Goal: Task Accomplishment & Management: Manage account settings

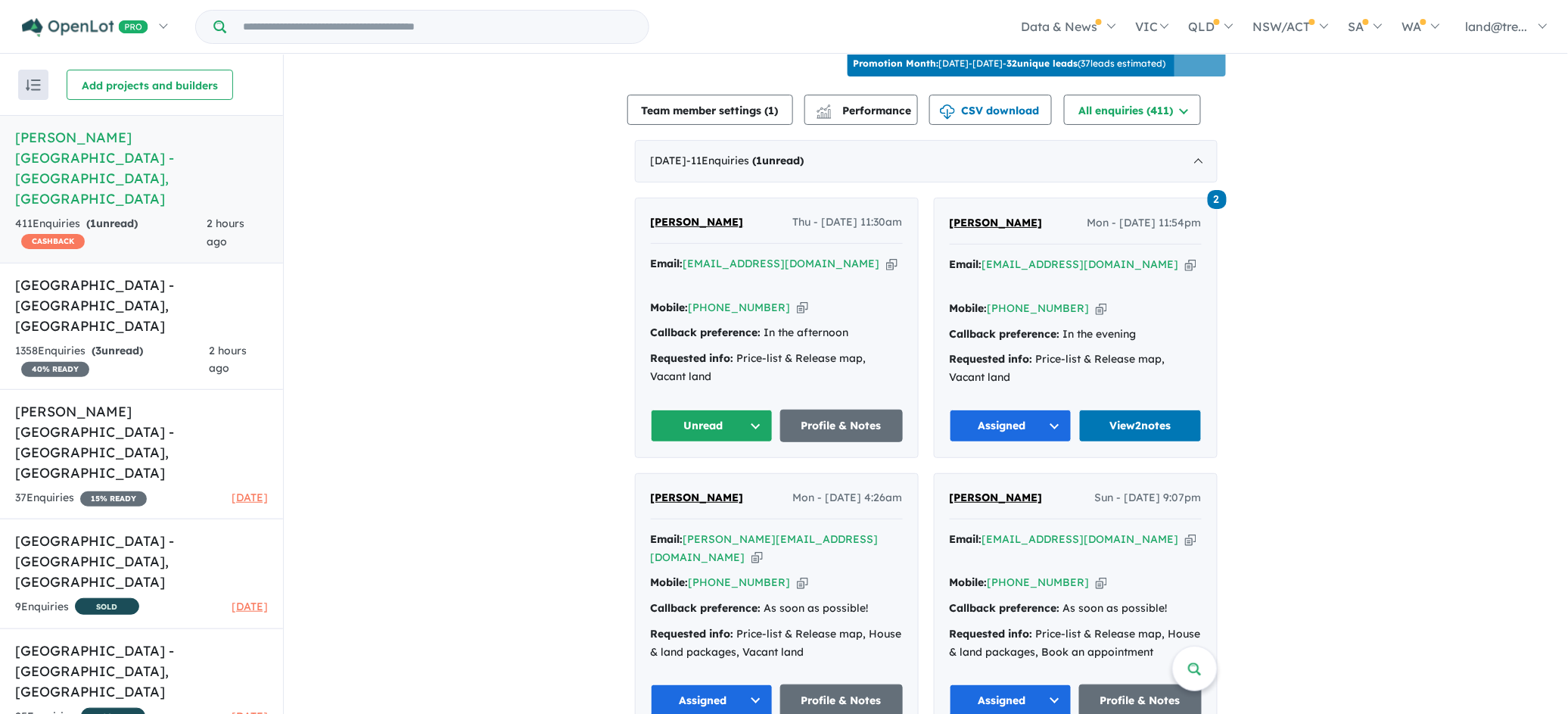
scroll to position [530, 0]
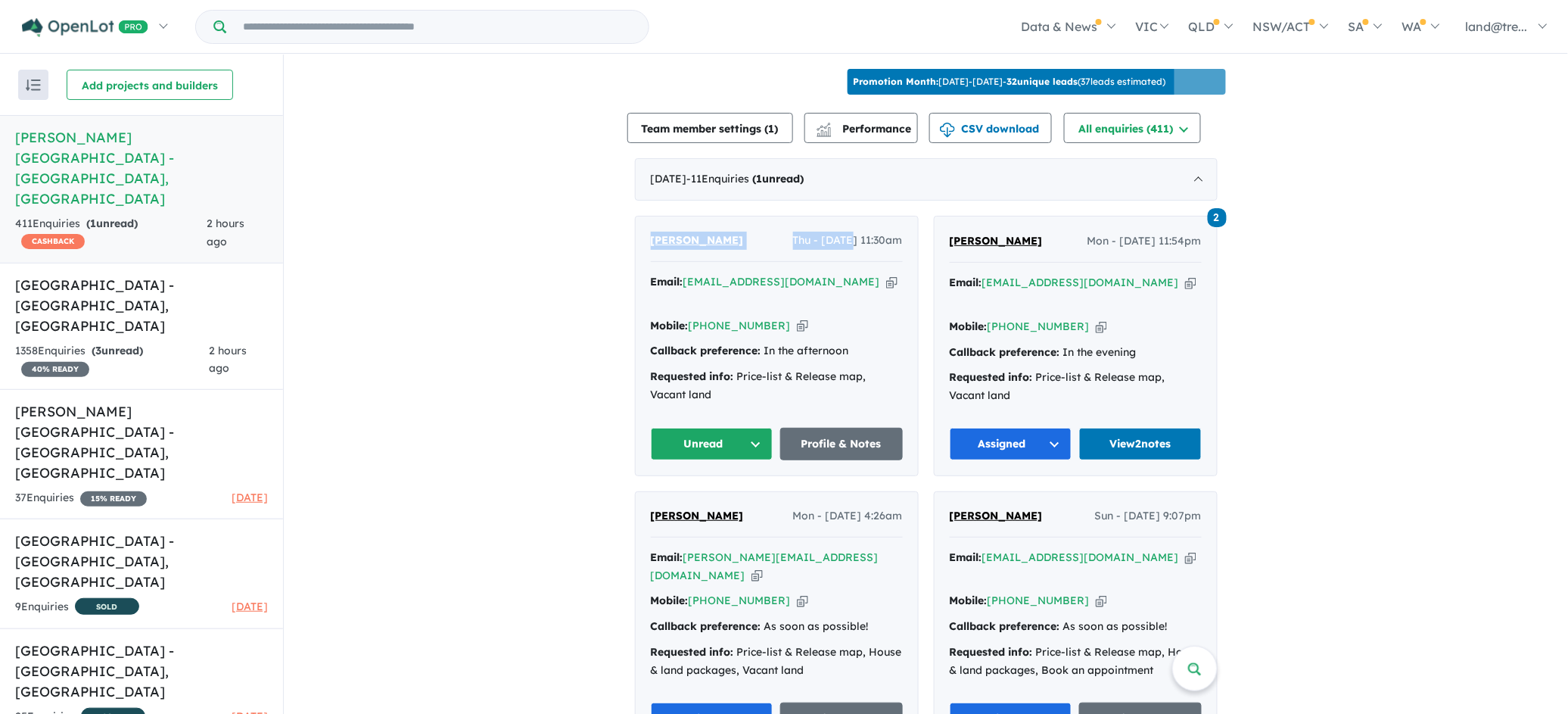
drag, startPoint x: 629, startPoint y: 156, endPoint x: 823, endPoint y: 214, distance: 202.5
click at [694, 168] on div "[DATE] - 11 Enquir ies ( 1 unread)" at bounding box center [926, 179] width 583 height 42
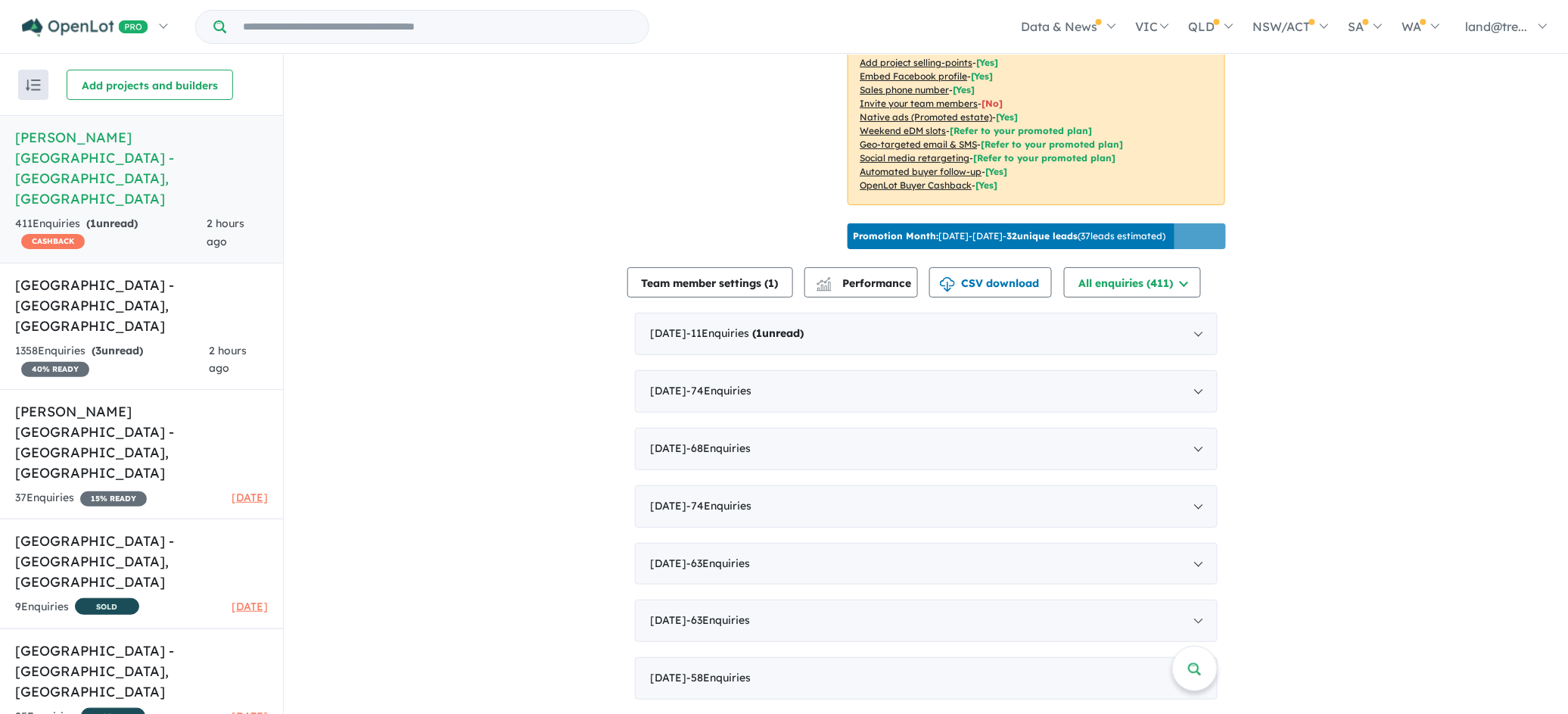
scroll to position [370, 0]
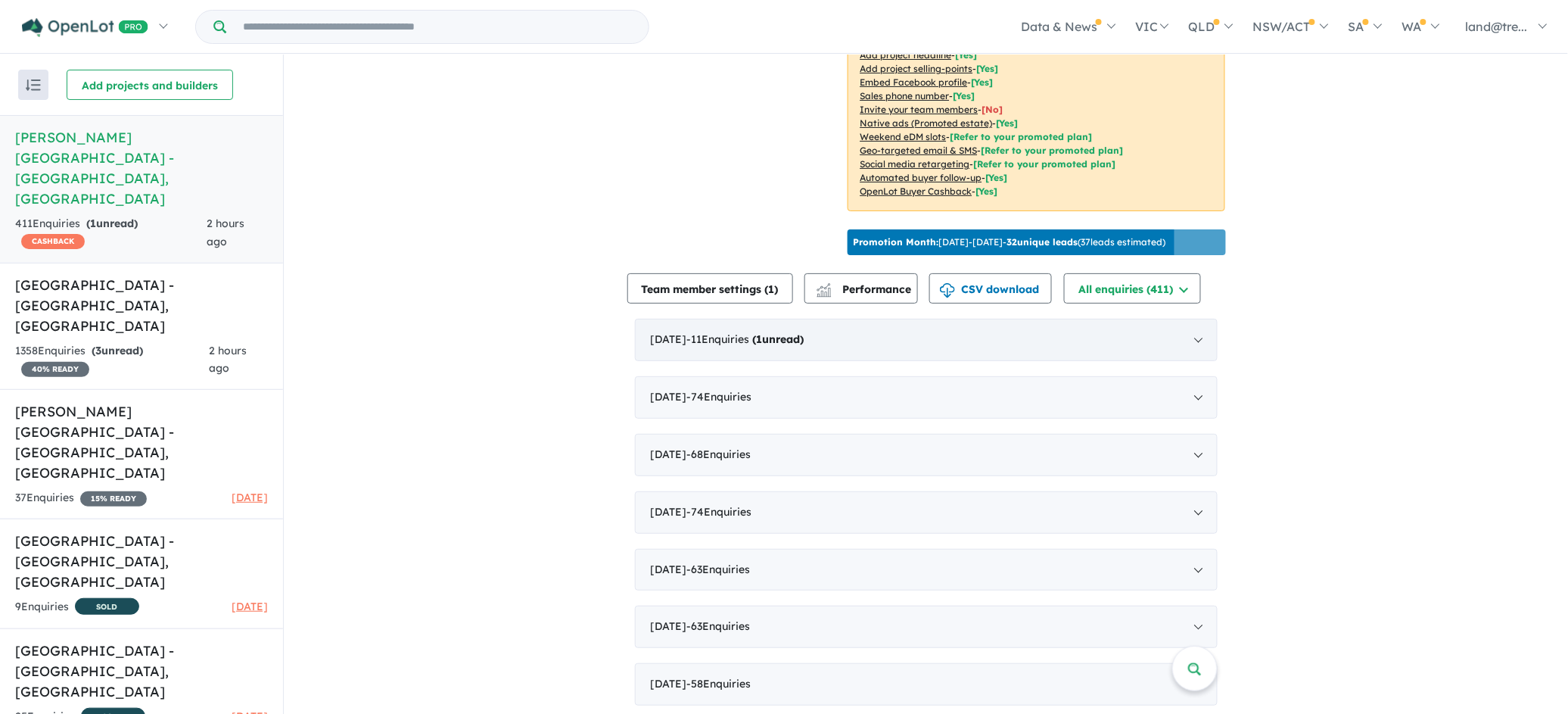
click at [716, 332] on span "- 11 Enquir ies ( 1 unread)" at bounding box center [746, 339] width 118 height 14
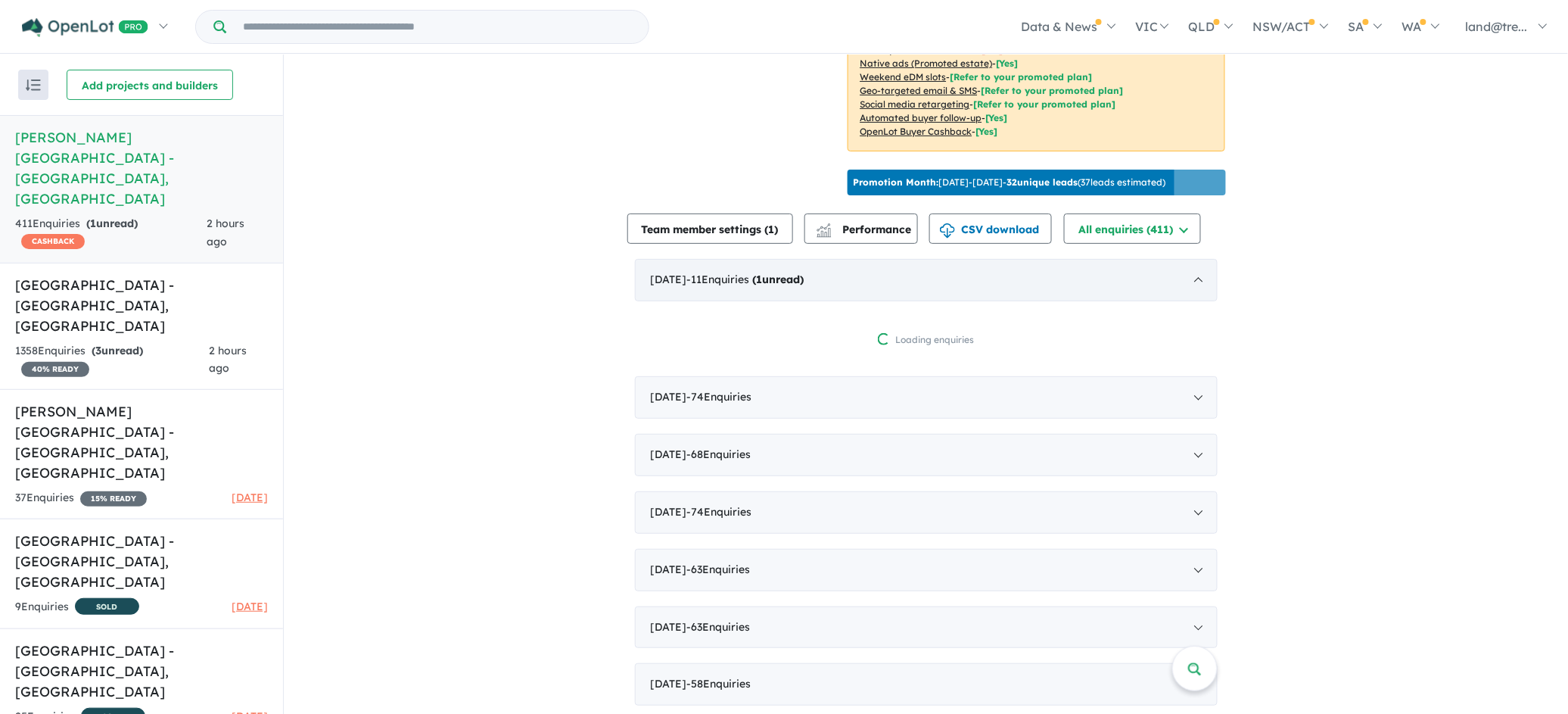
scroll to position [530, 0]
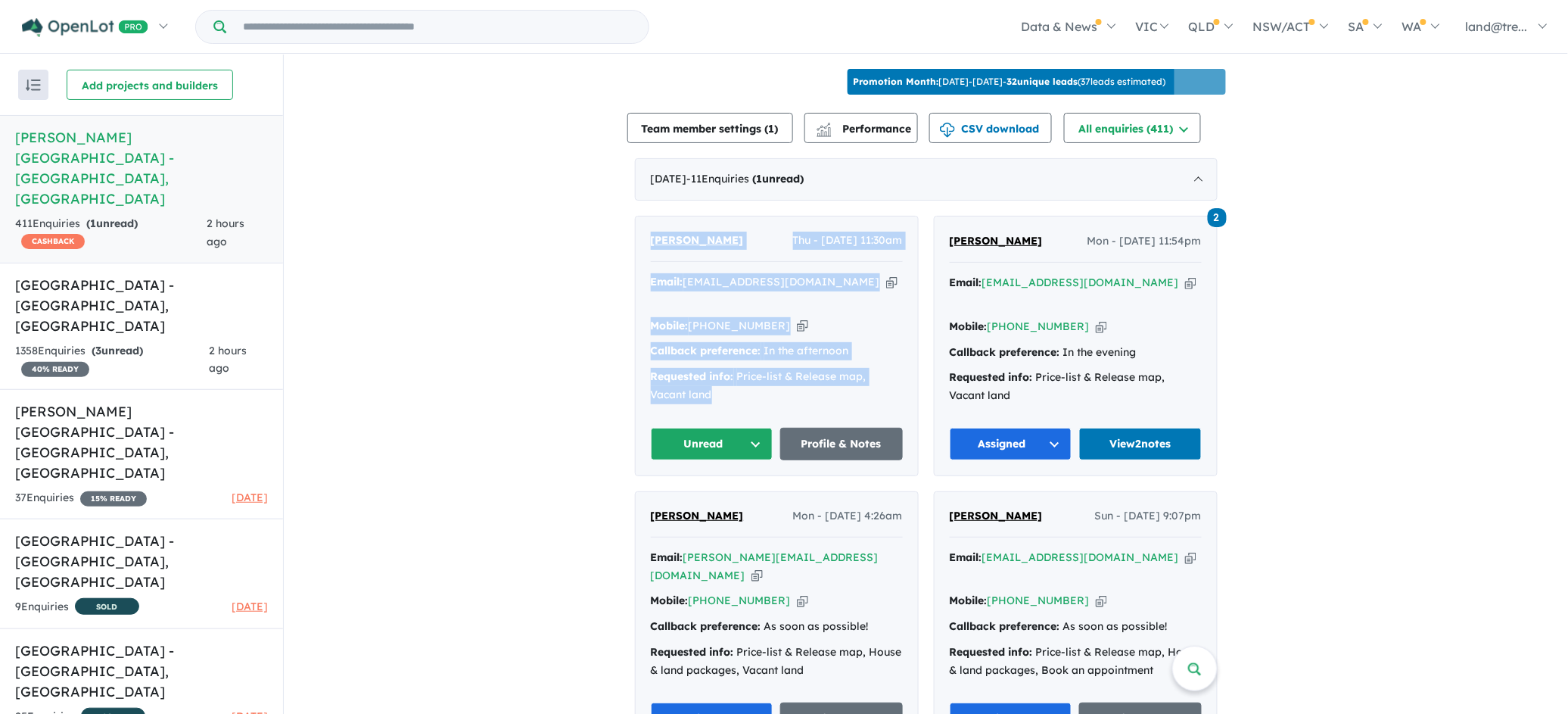
drag, startPoint x: 638, startPoint y: 206, endPoint x: 803, endPoint y: 360, distance: 225.7
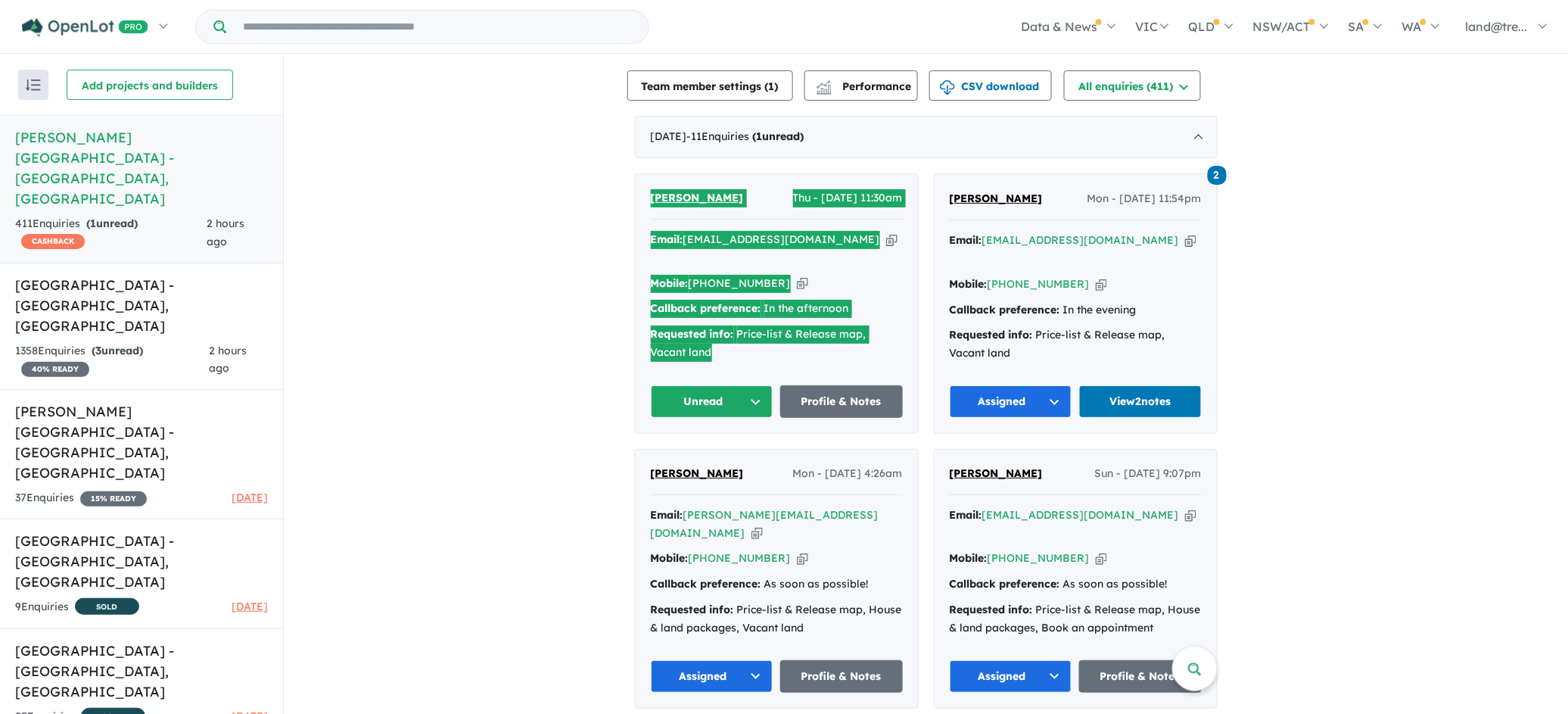
scroll to position [573, 0]
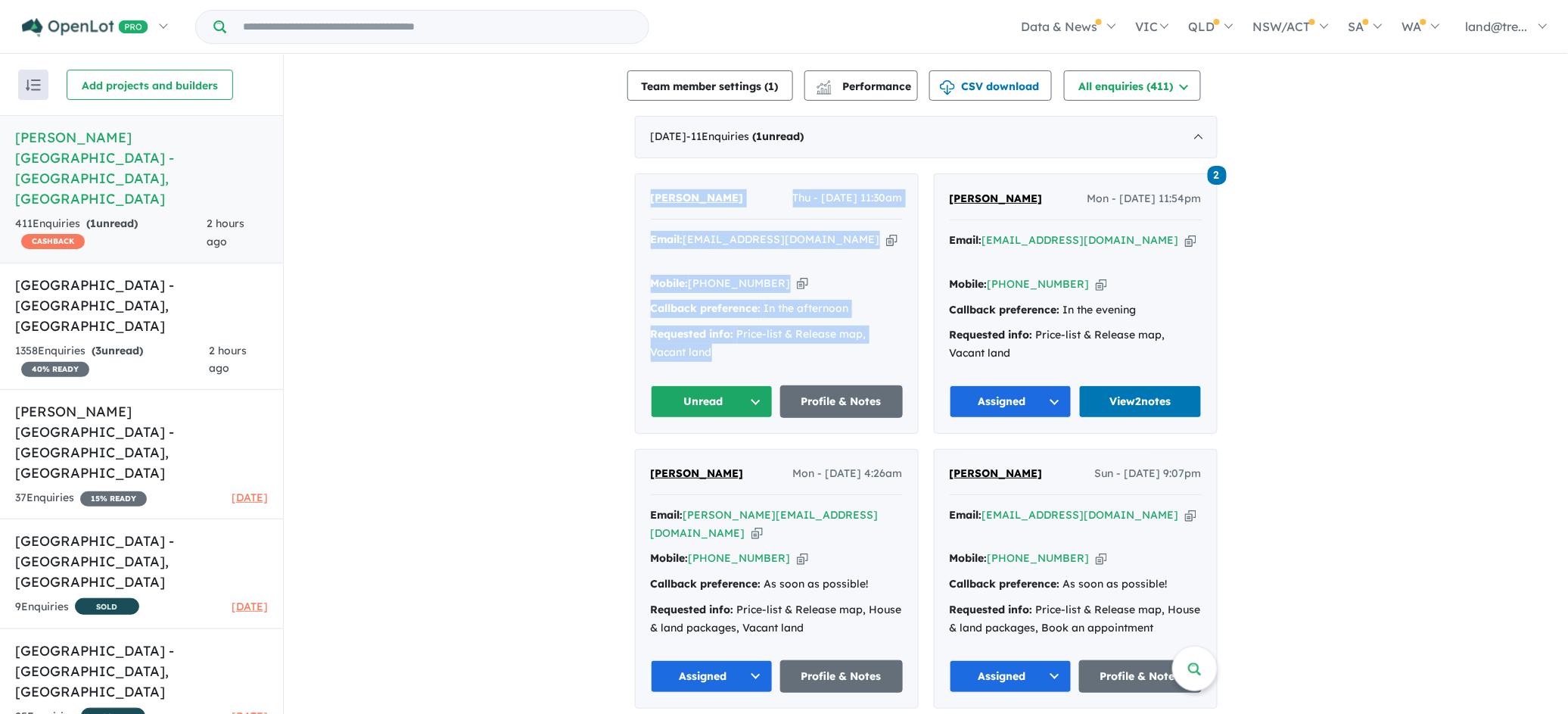
click at [757, 386] on button "Unread" at bounding box center [712, 402] width 123 height 32
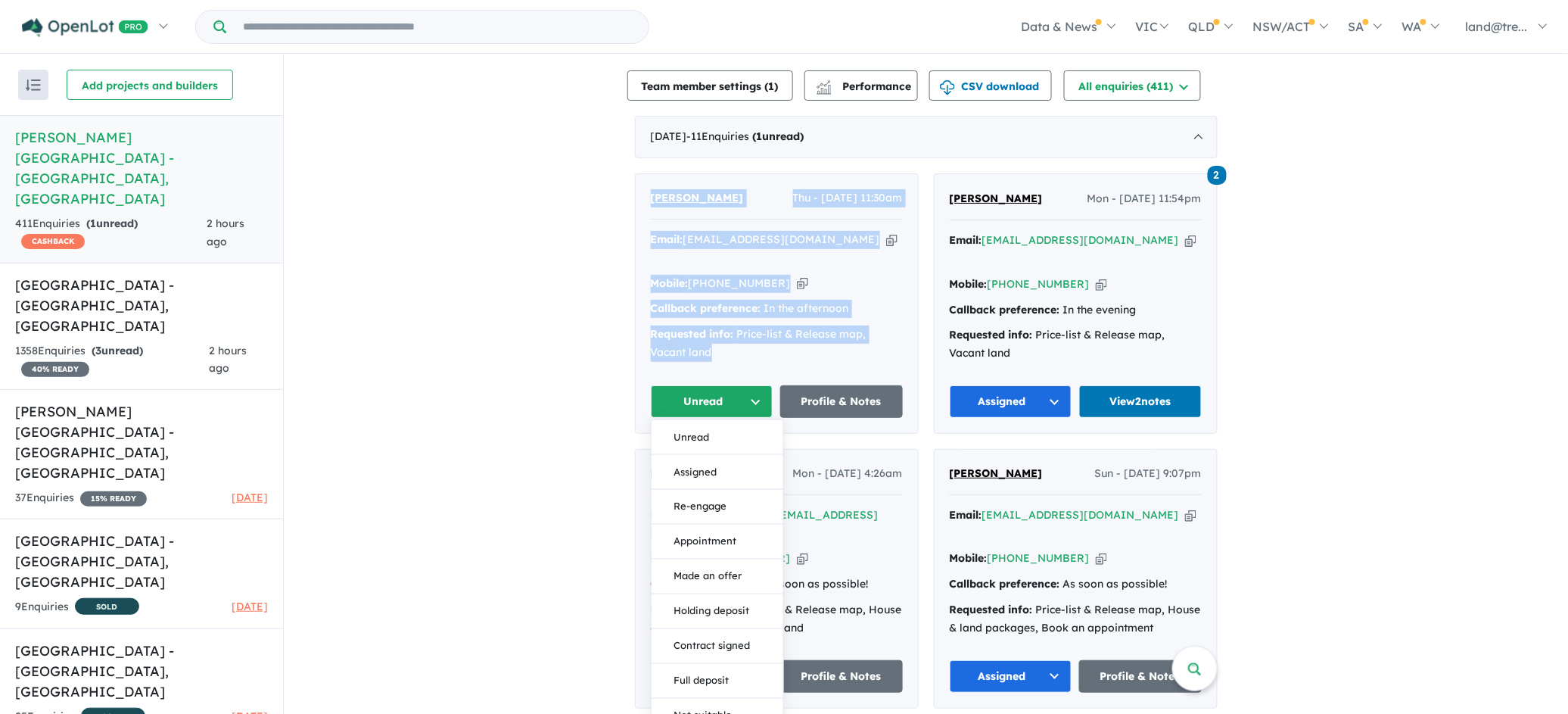
click at [750, 386] on button "Unread" at bounding box center [712, 402] width 123 height 32
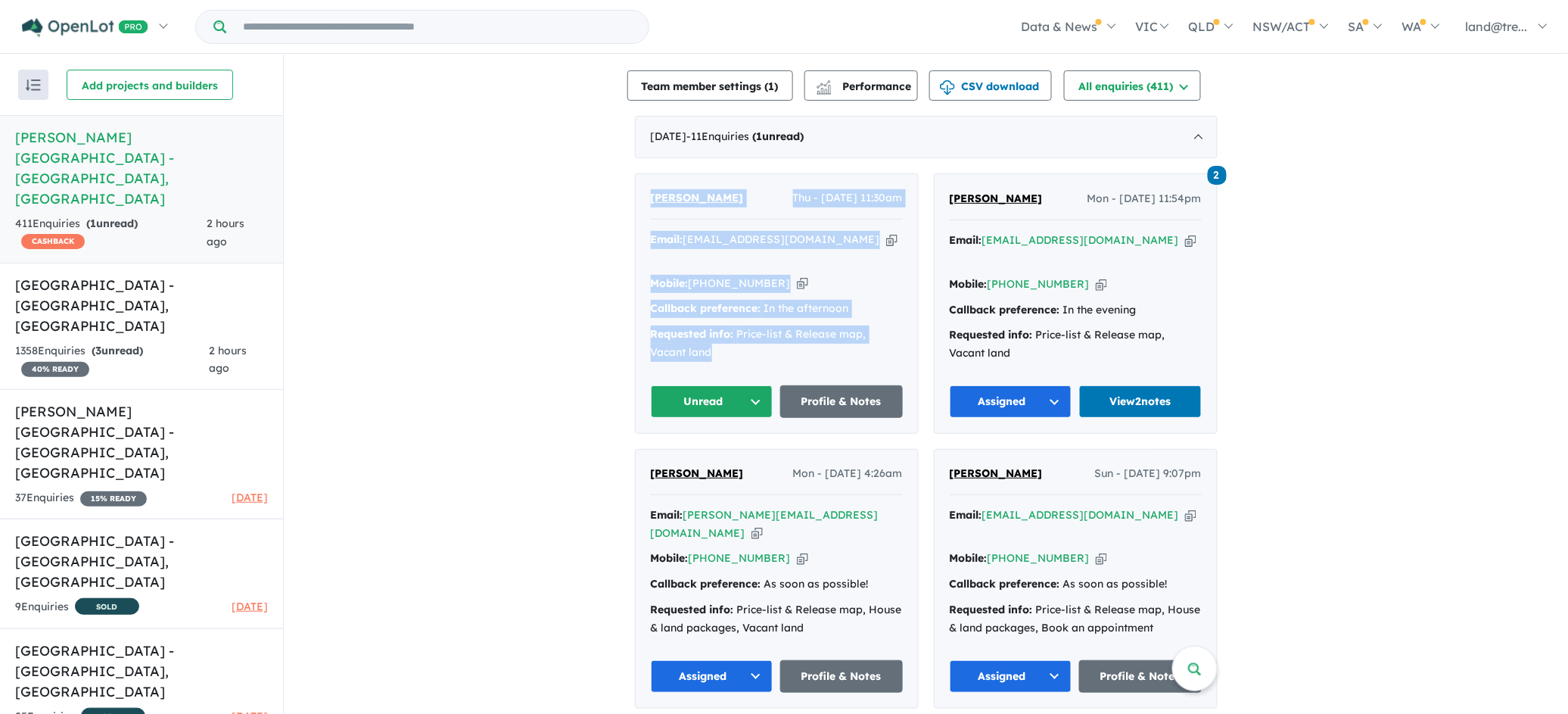
click at [715, 386] on button "Unread" at bounding box center [712, 402] width 123 height 32
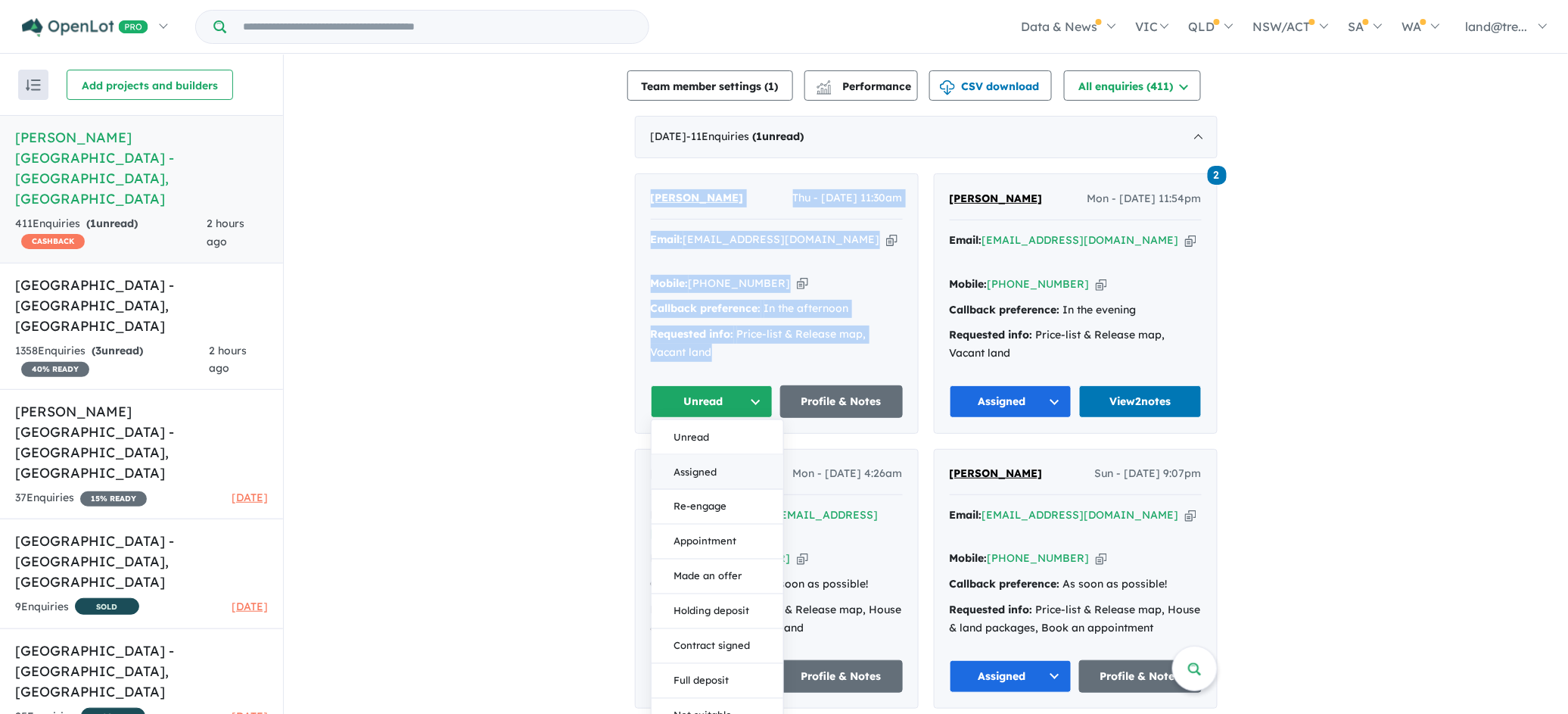
click at [705, 455] on button "Assigned" at bounding box center [718, 472] width 132 height 35
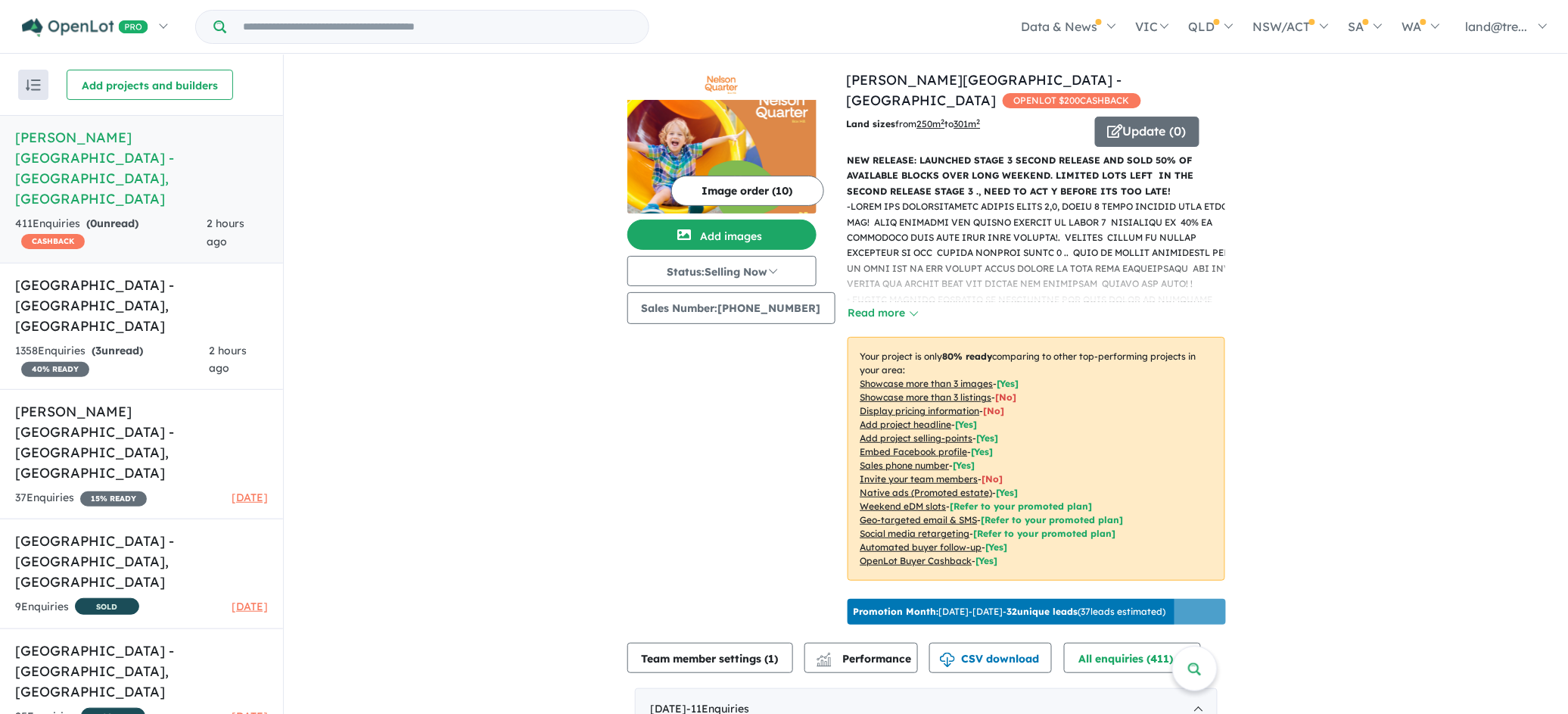
scroll to position [0, 0]
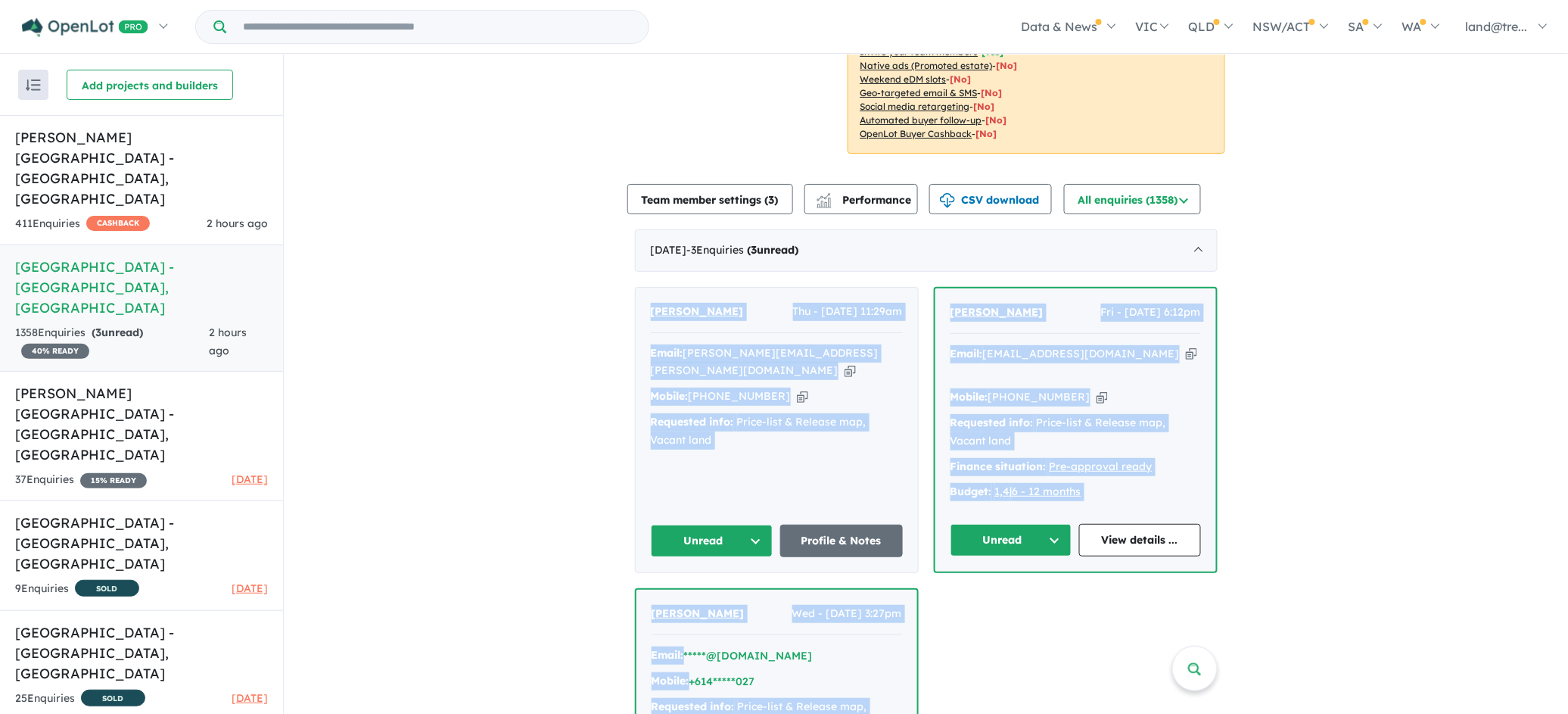
scroll to position [477, 0]
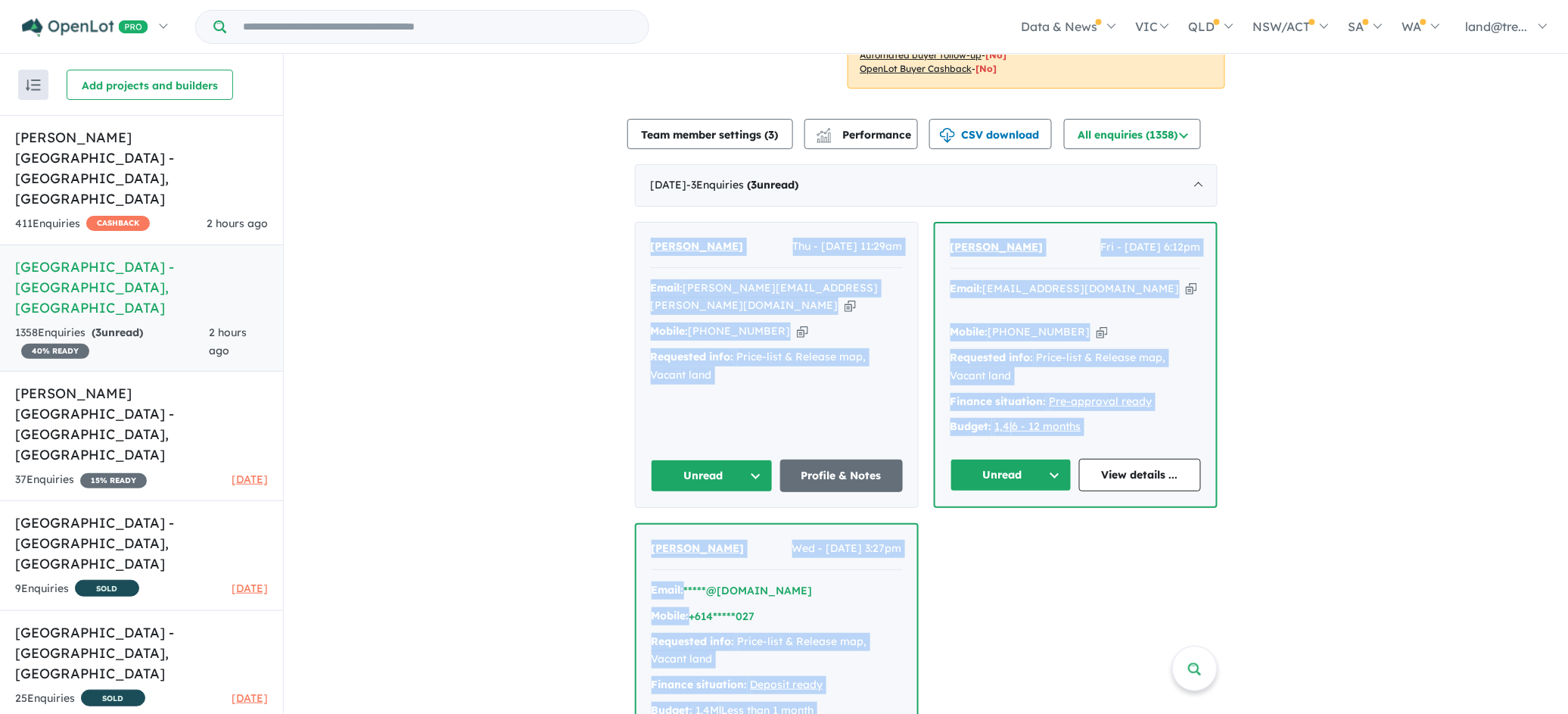
drag, startPoint x: 650, startPoint y: 404, endPoint x: 986, endPoint y: 684, distance: 437.4
click at [1013, 686] on div "Jitendra Gadiya Thu - 09/10/2025, 11:29am Email: gadiya.jitendra@gmail.com Copi…" at bounding box center [926, 507] width 583 height 570
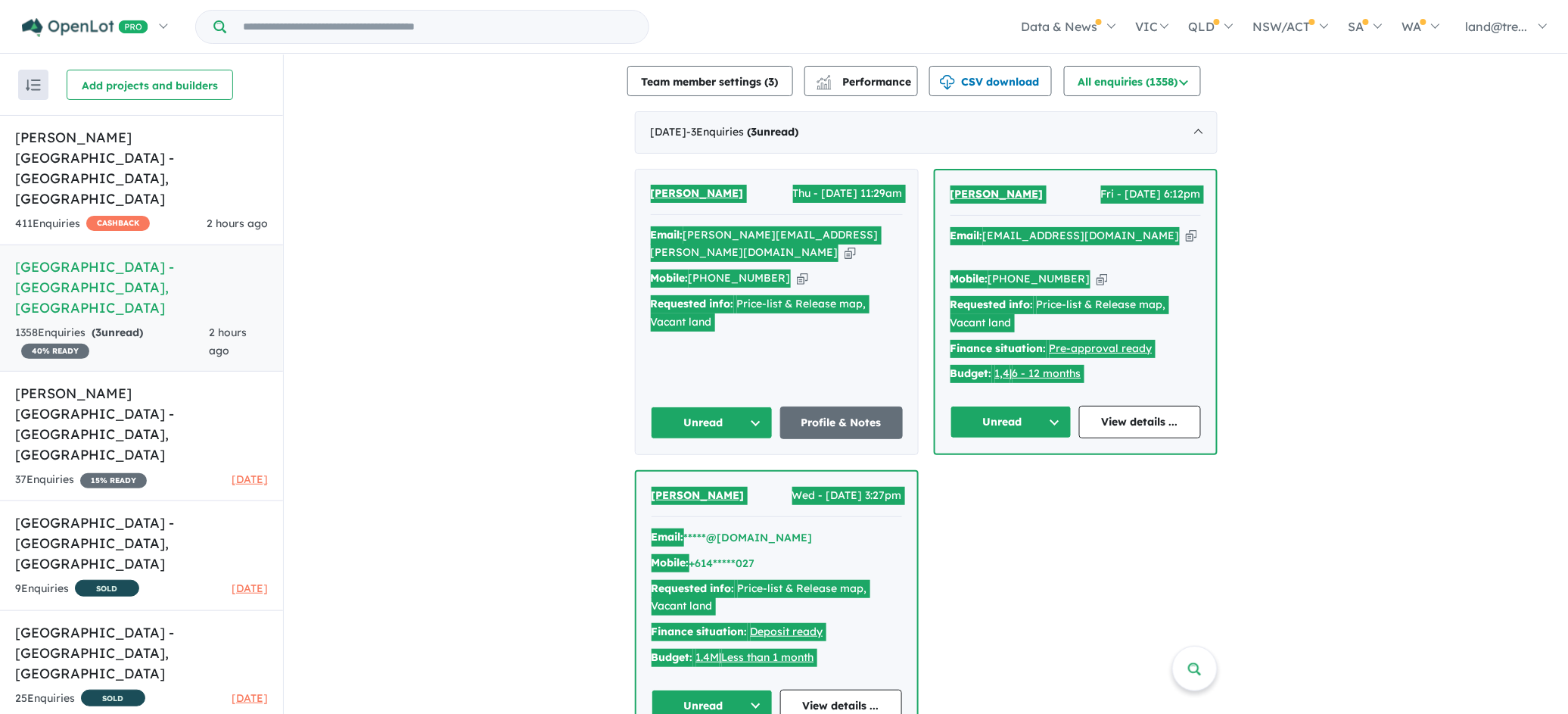
scroll to position [794, 0]
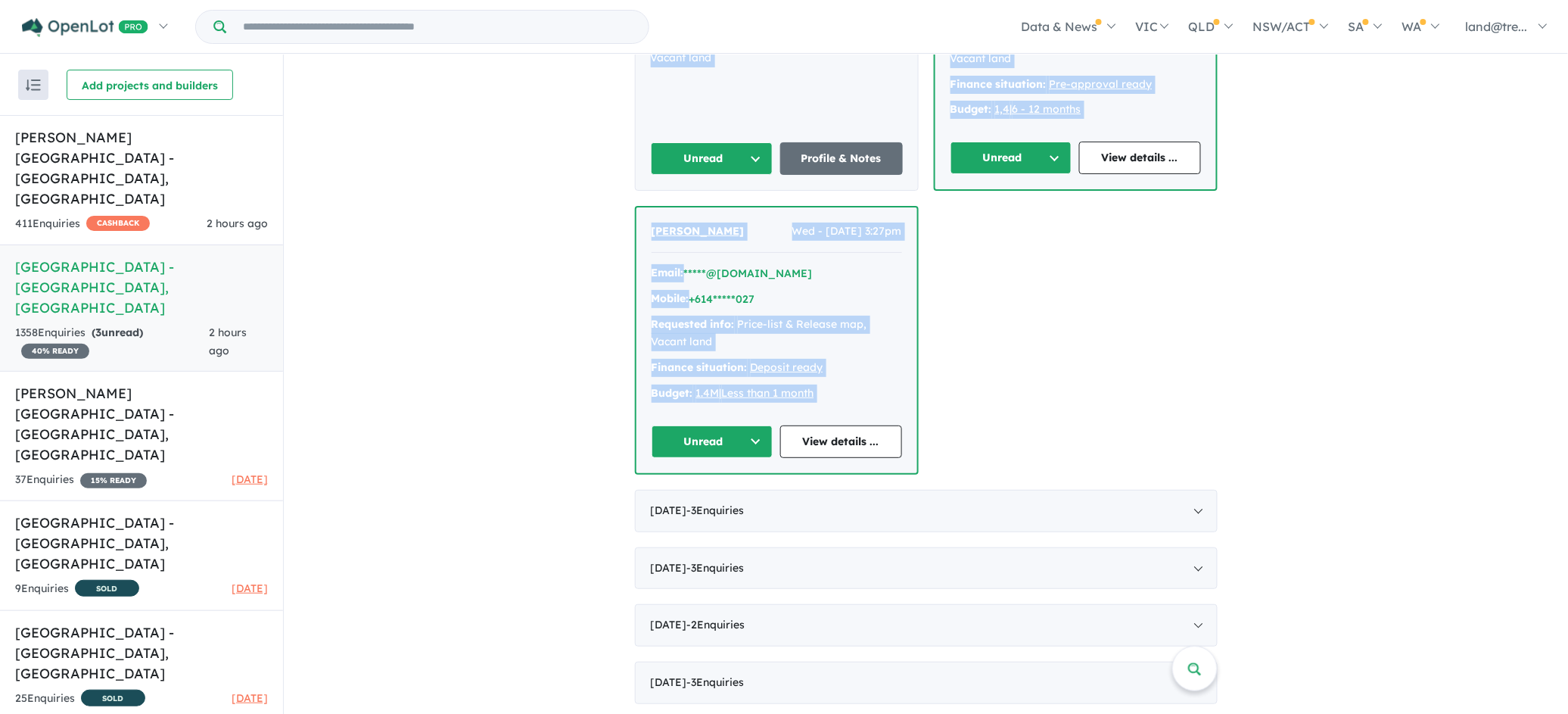
click at [80, 134] on h5 "Nelson Quarter Estate - Box Hill , NSW" at bounding box center [141, 168] width 253 height 82
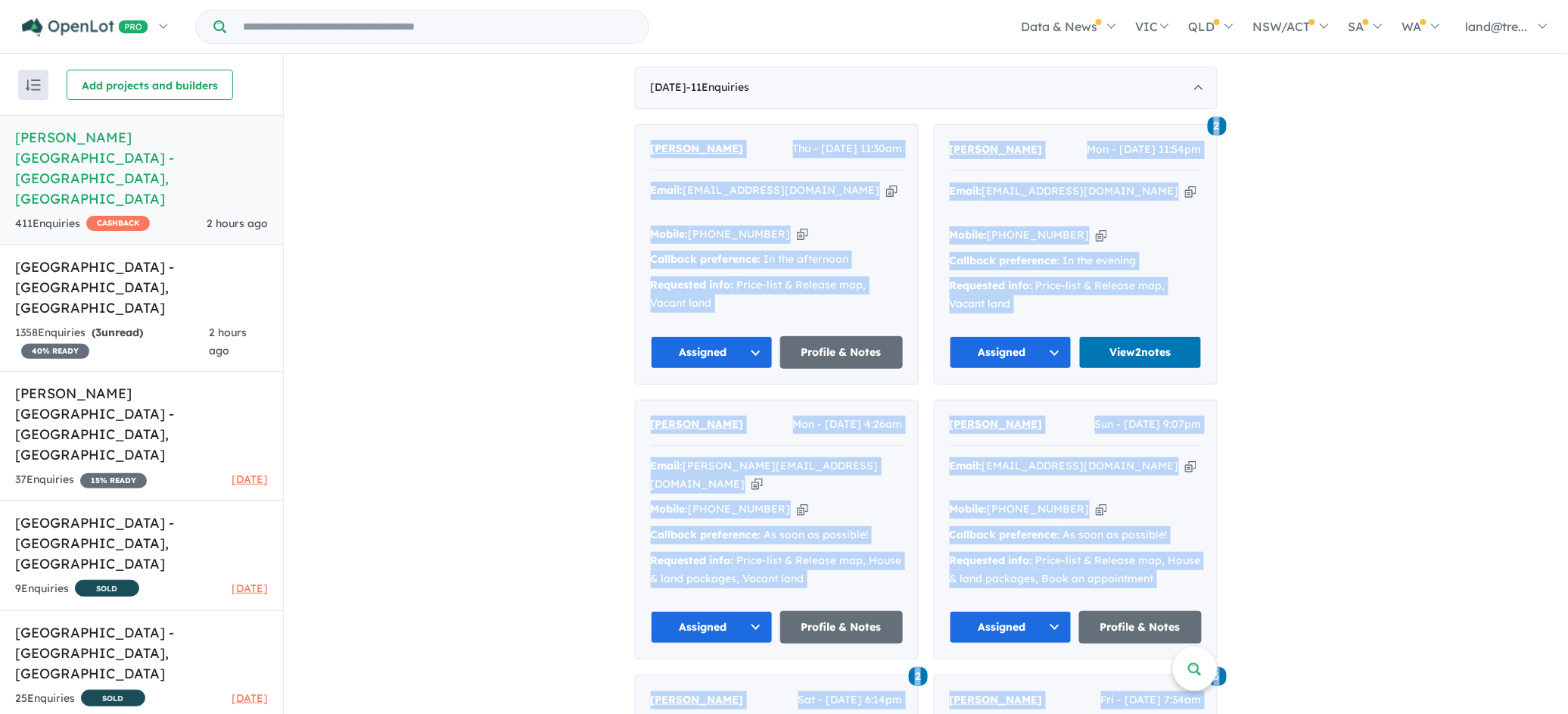
scroll to position [680, 0]
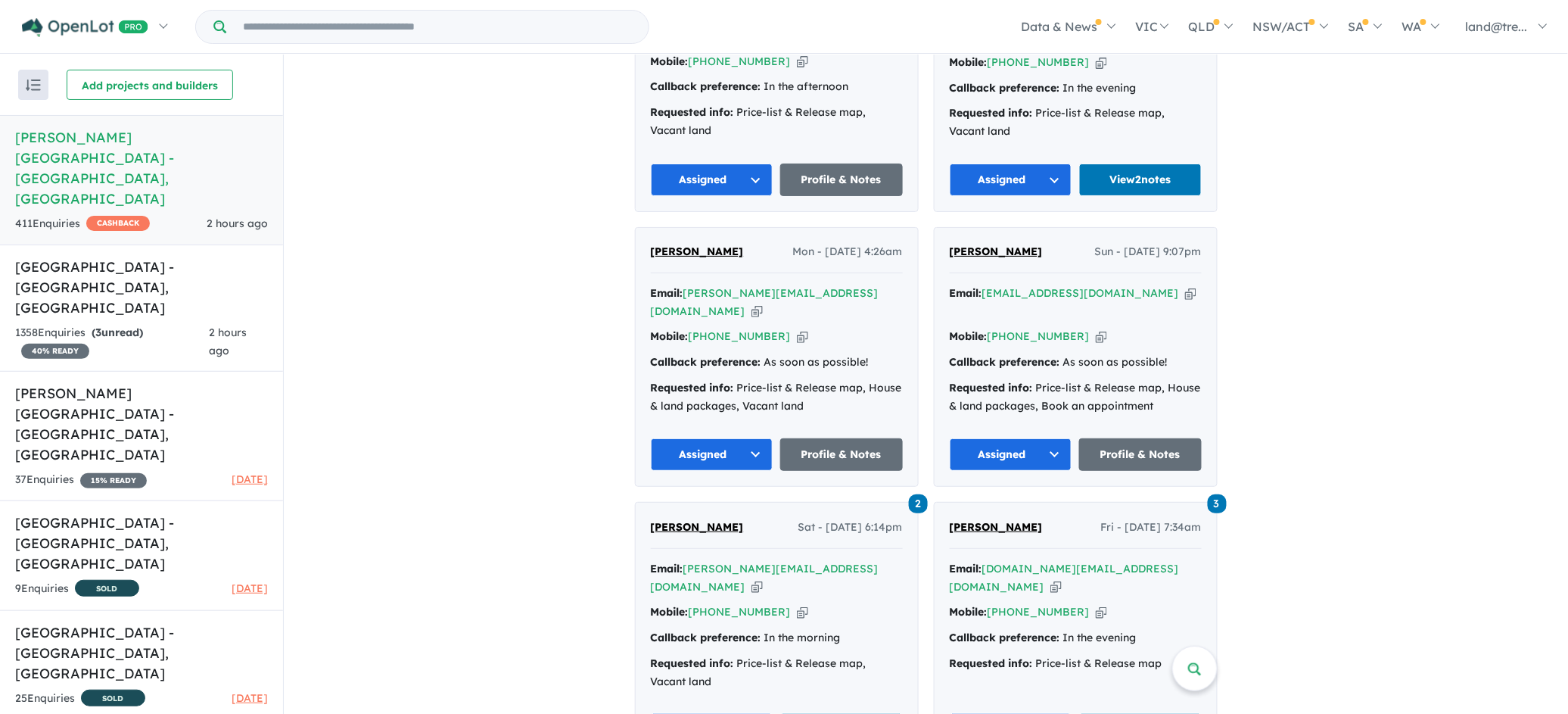
scroll to position [530, 0]
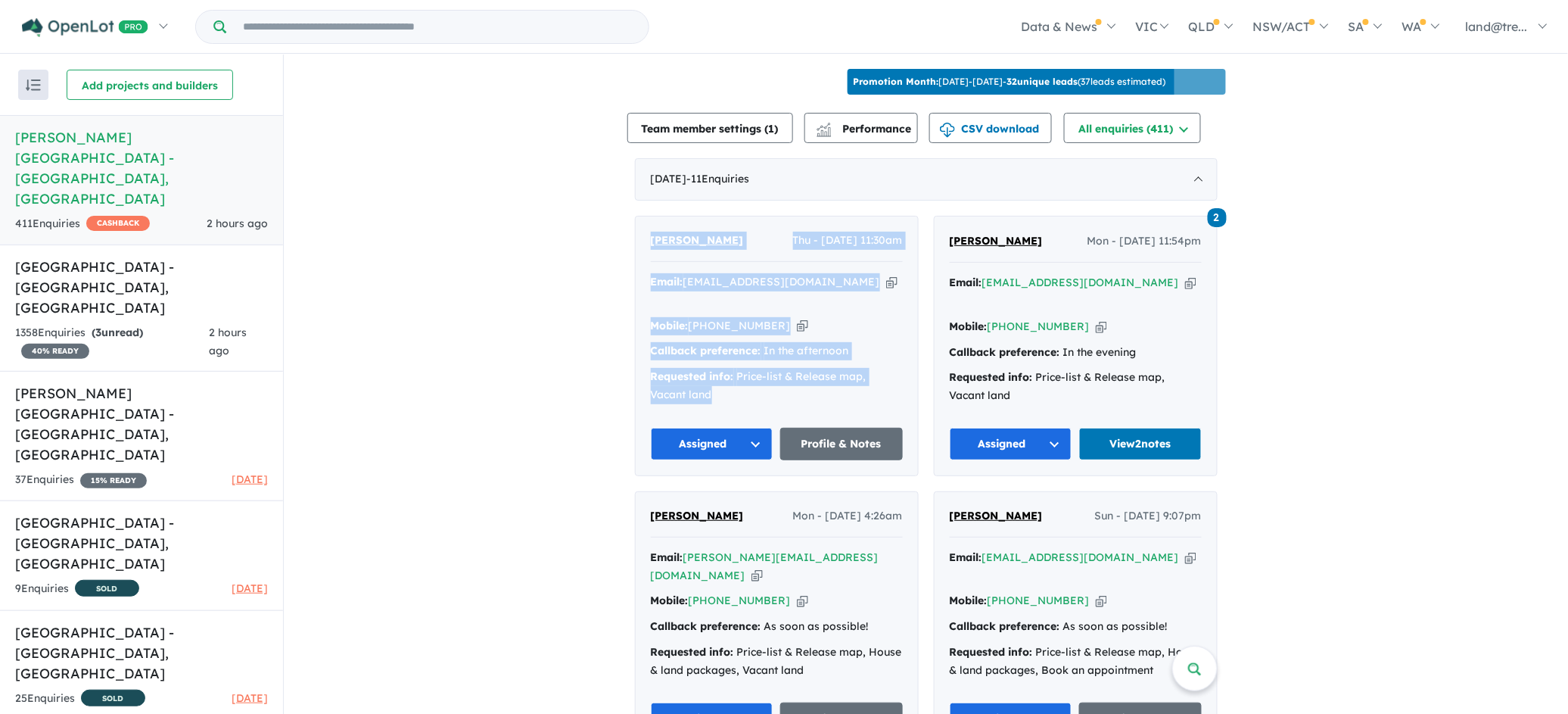
drag, startPoint x: 637, startPoint y: 209, endPoint x: 861, endPoint y: 374, distance: 278.2
click at [861, 372] on div "Sujit Bayya Thu - 09/10/2025, 11:30am Email: sujitbayya@gmail.com Copied! Mobil…" at bounding box center [777, 346] width 282 height 259
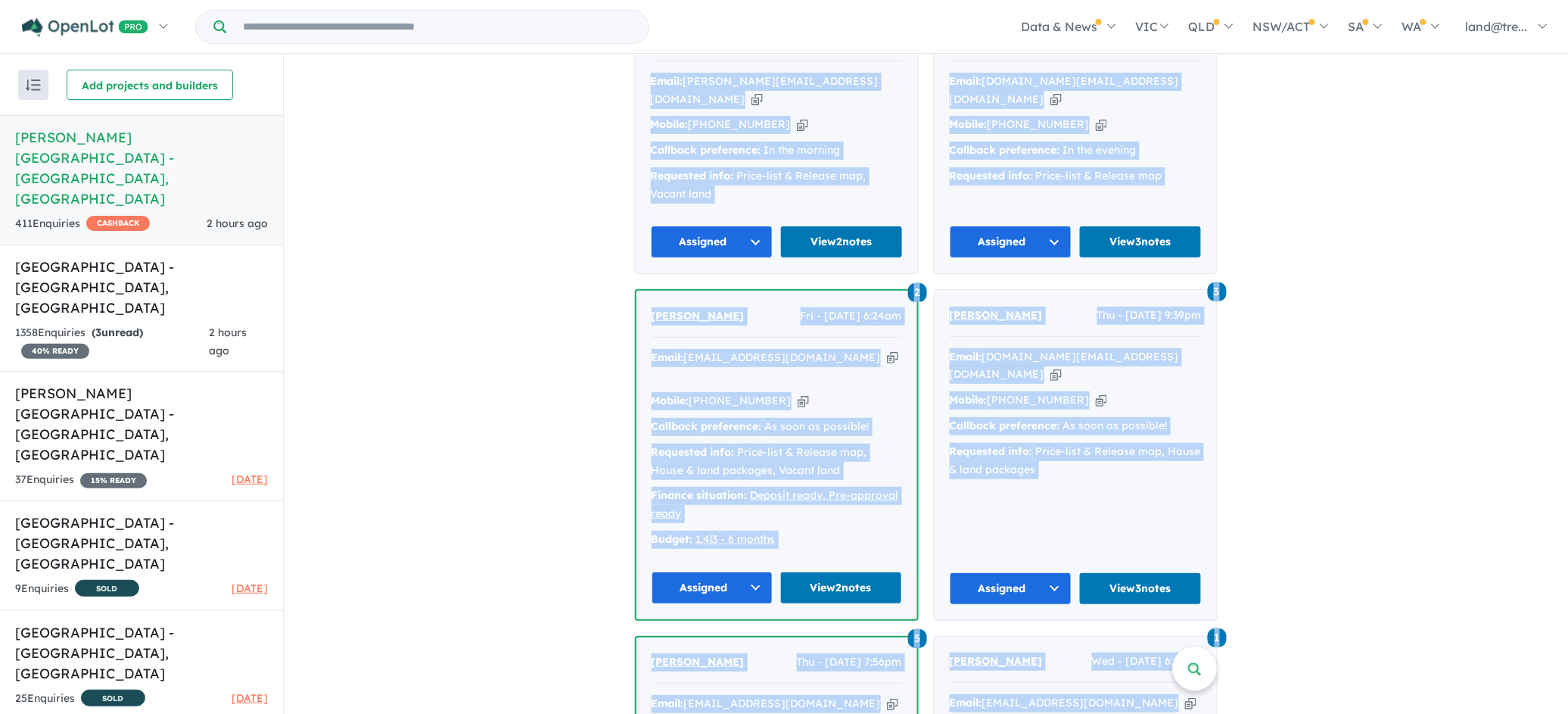
scroll to position [1728, 0]
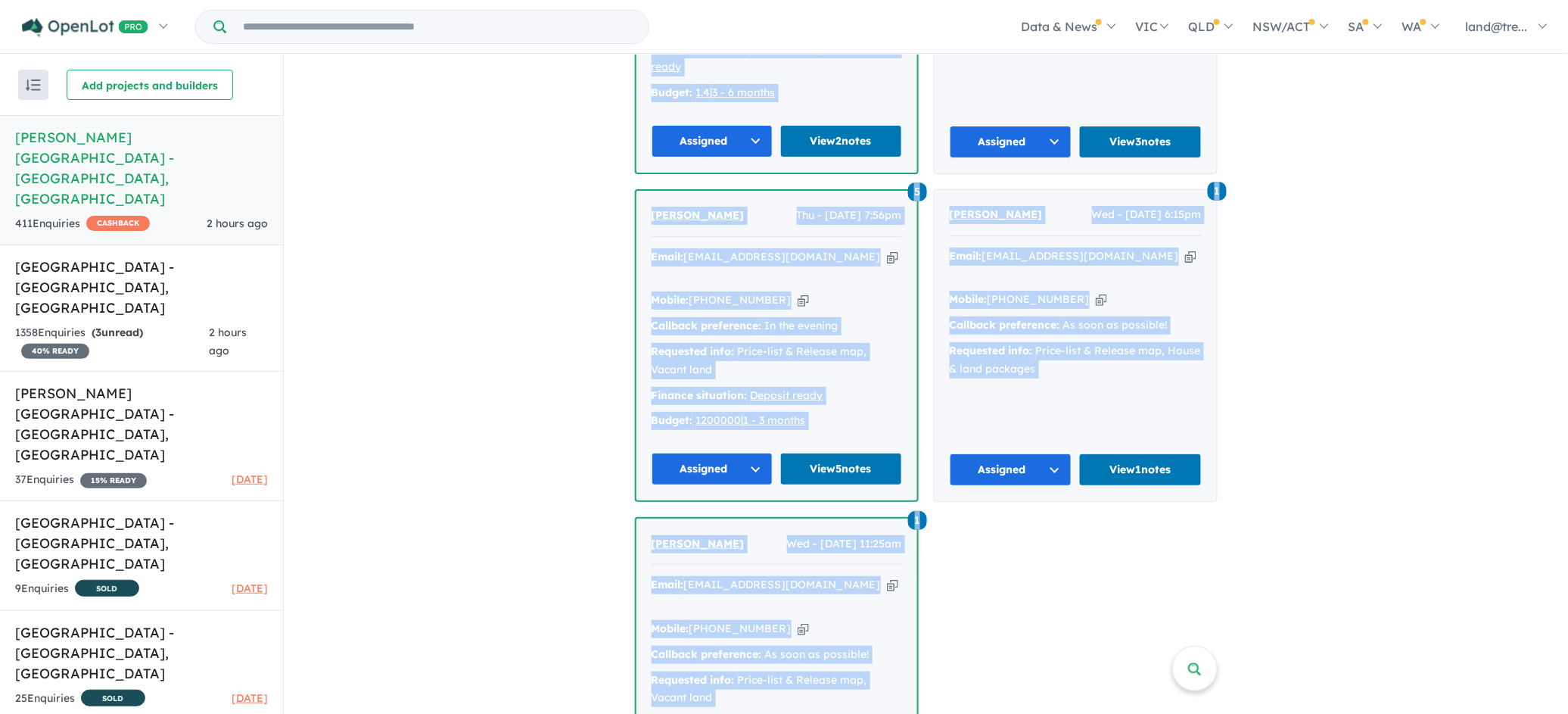
drag, startPoint x: 632, startPoint y: 212, endPoint x: 1187, endPoint y: 692, distance: 733.8
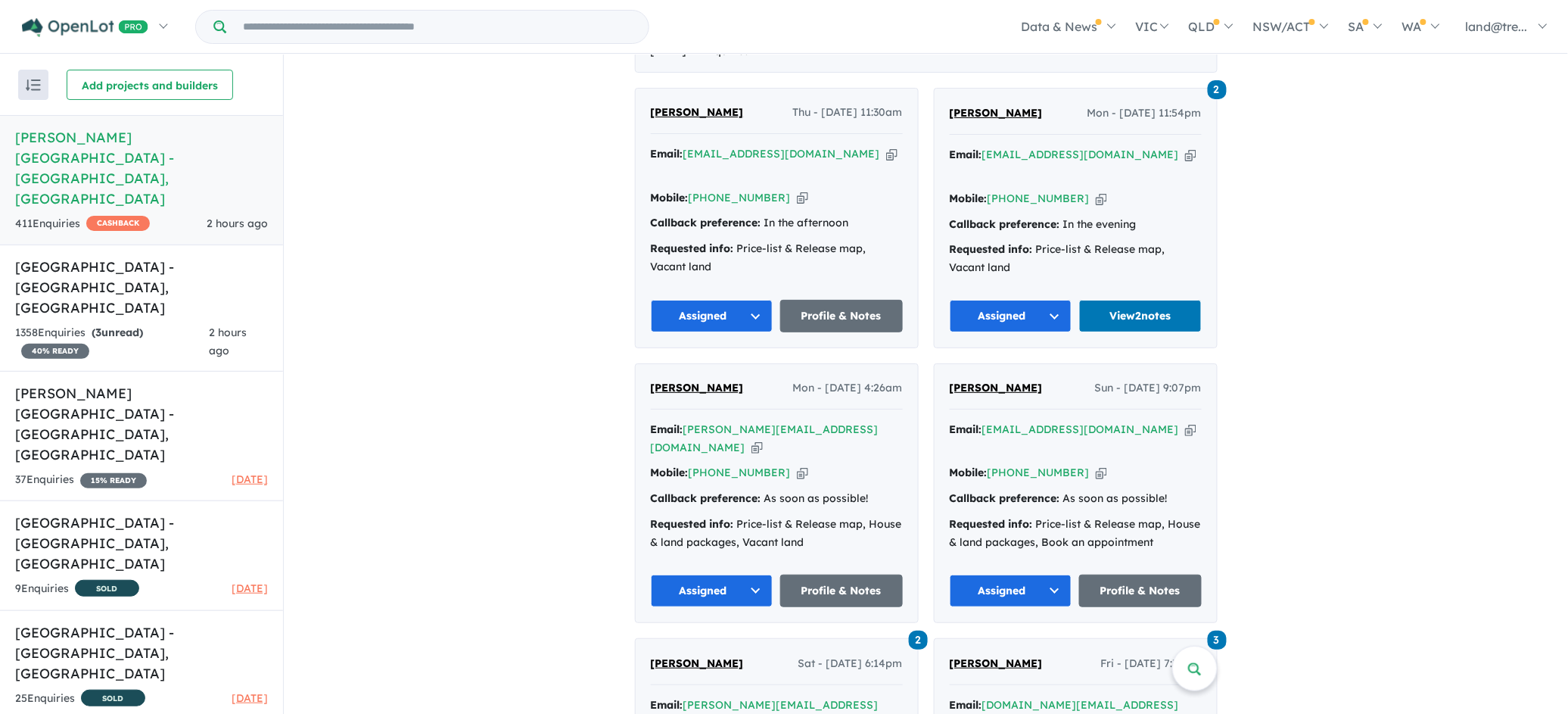
scroll to position [667, 0]
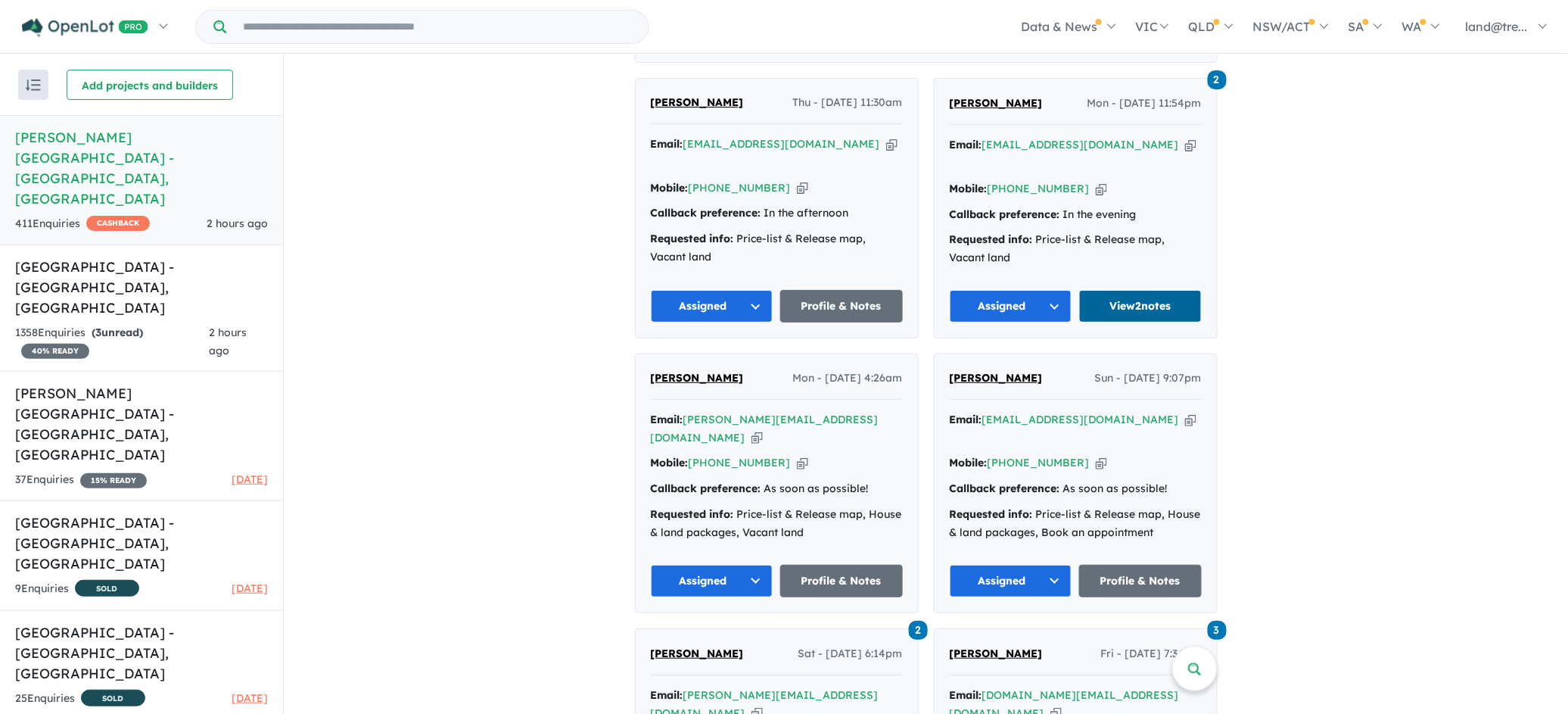
click at [1134, 290] on link "View 2 notes" at bounding box center [1140, 306] width 123 height 32
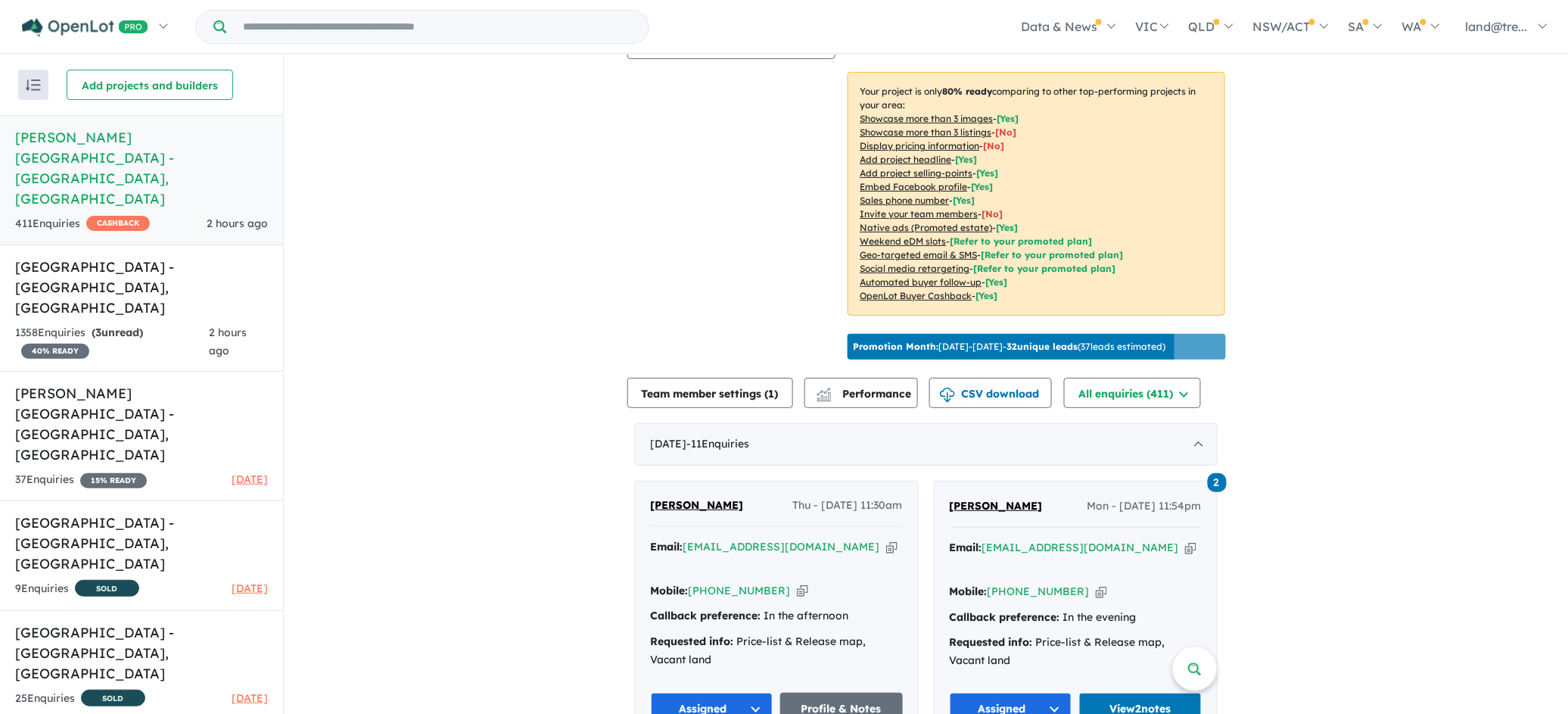
scroll to position [530, 0]
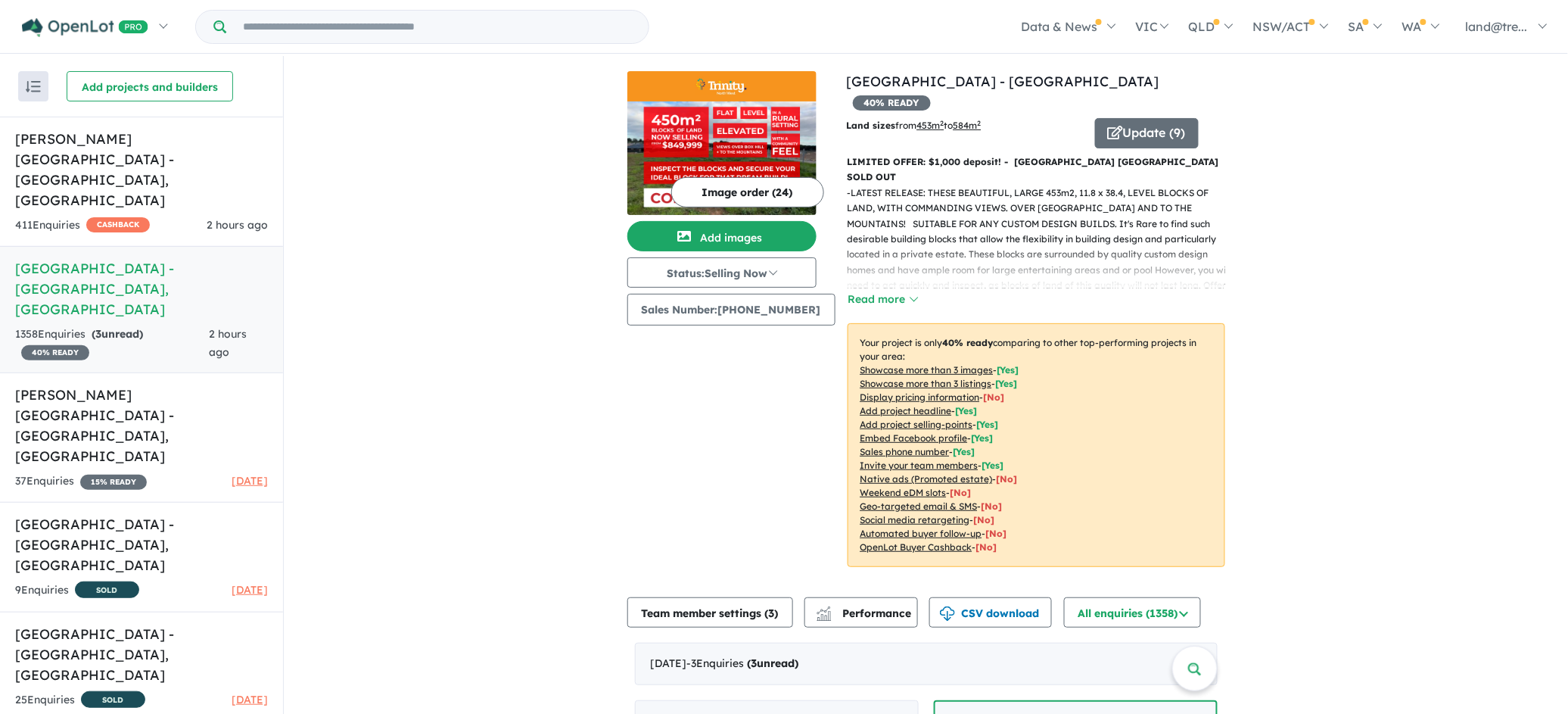
scroll to position [265, 0]
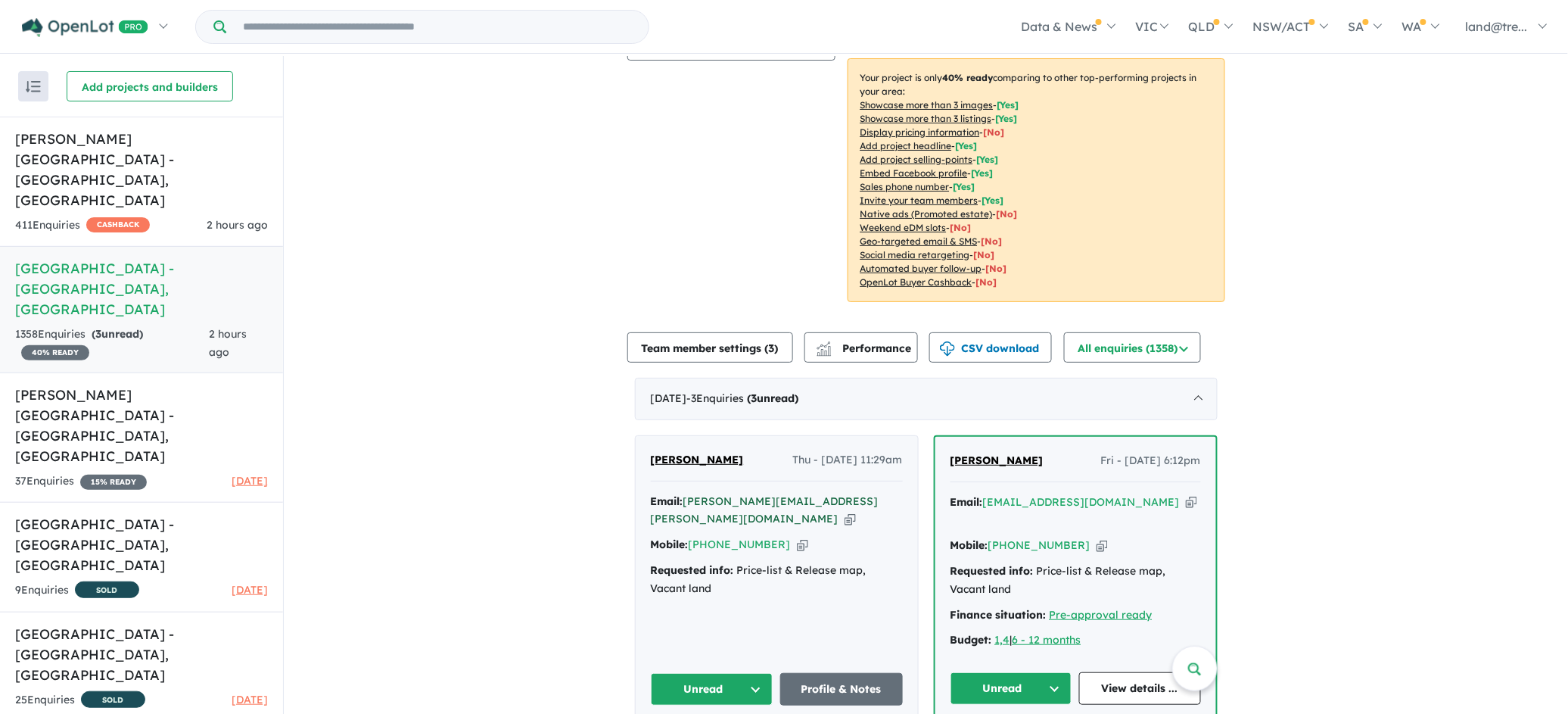
click at [732, 494] on a%20Trinity%20North%20West%20-%20Oakville"] "[PERSON_NAME][EMAIL_ADDRESS][PERSON_NAME][DOMAIN_NAME]" at bounding box center [765, 510] width 228 height 32
click at [636, 140] on div "Image order ( 24 ) Add images Status: Selling Now In Planning Coming Soon Selli…" at bounding box center [737, 63] width 220 height 514
